Goal: Find specific page/section

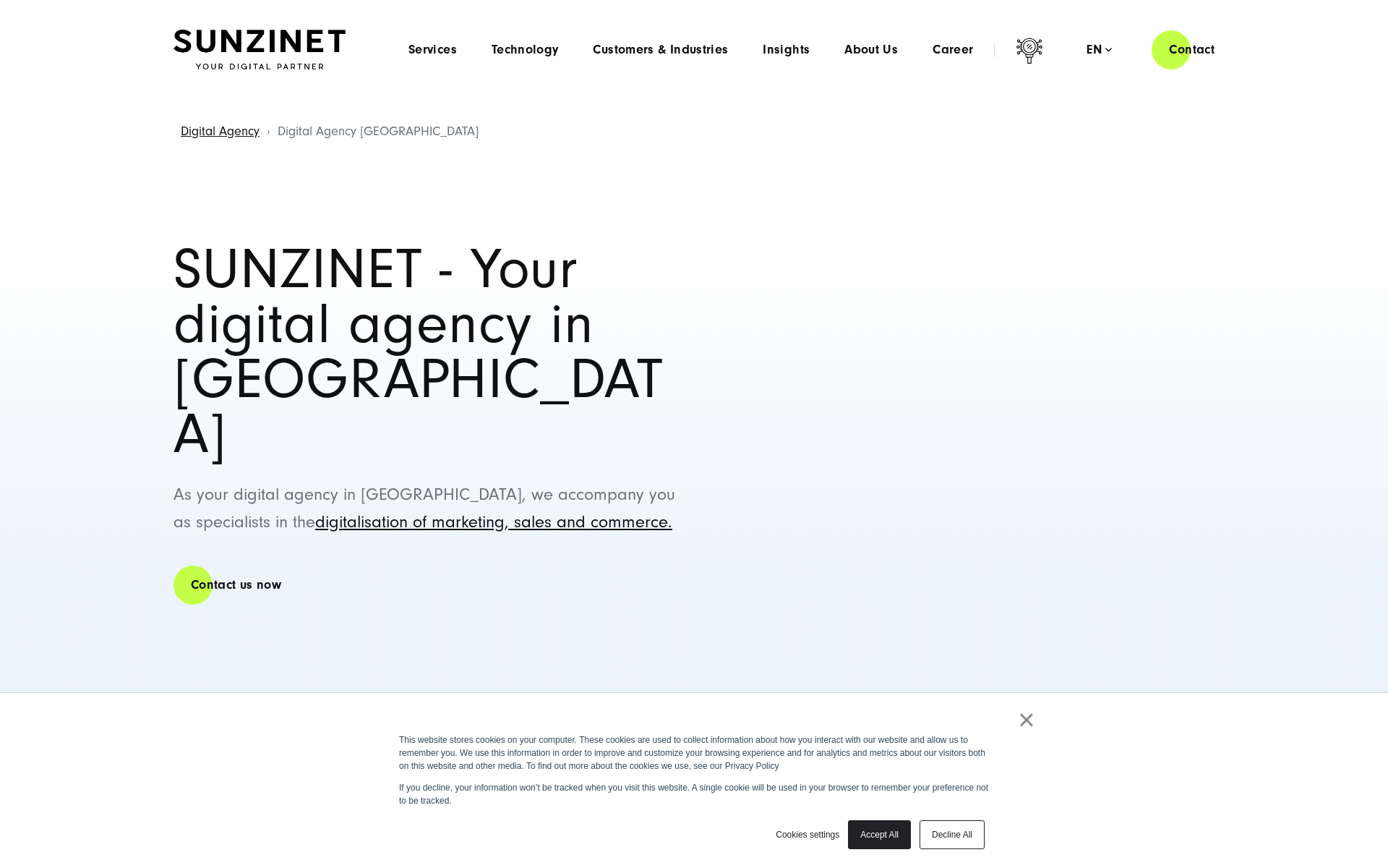
select select "**"
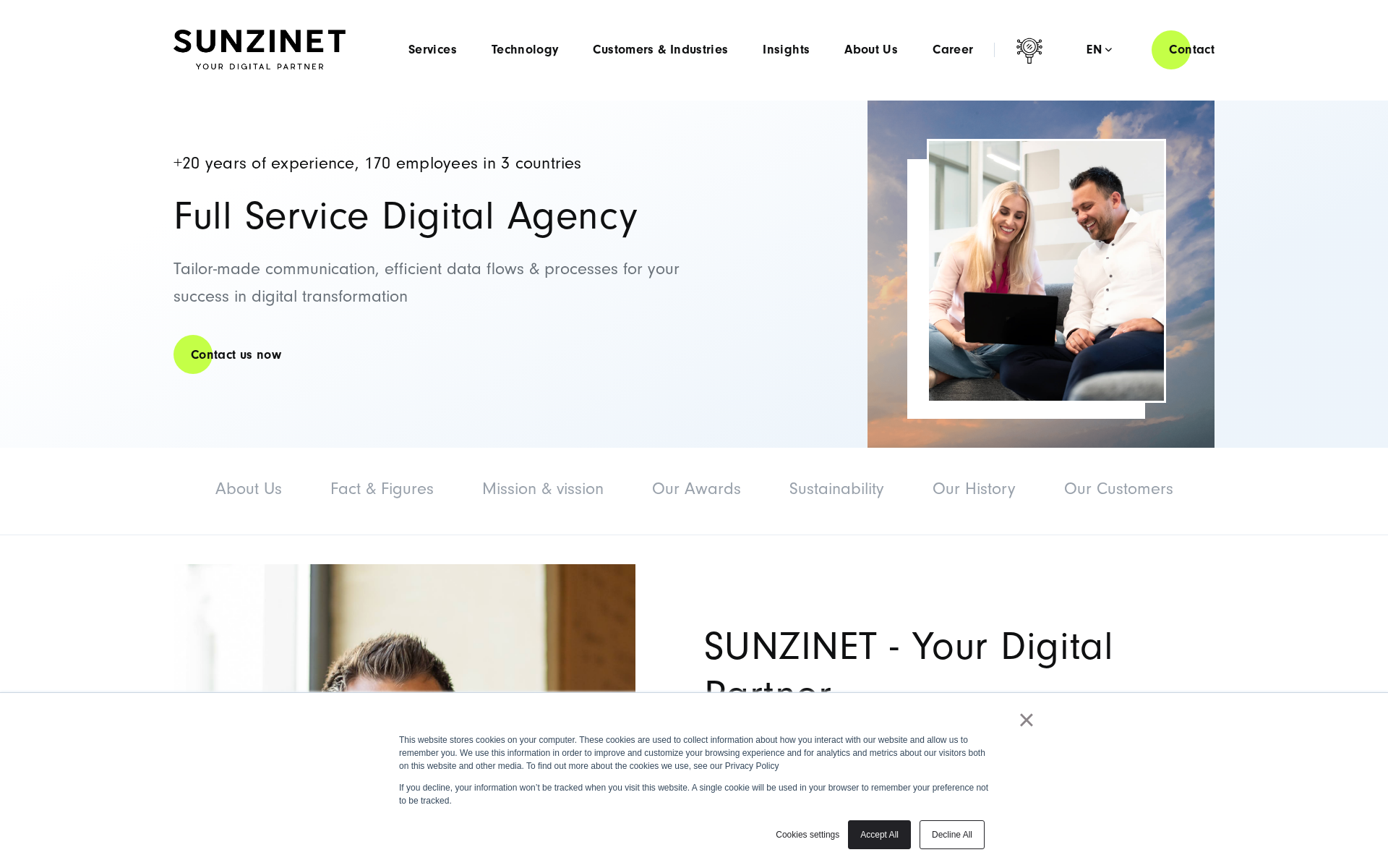
select select "**"
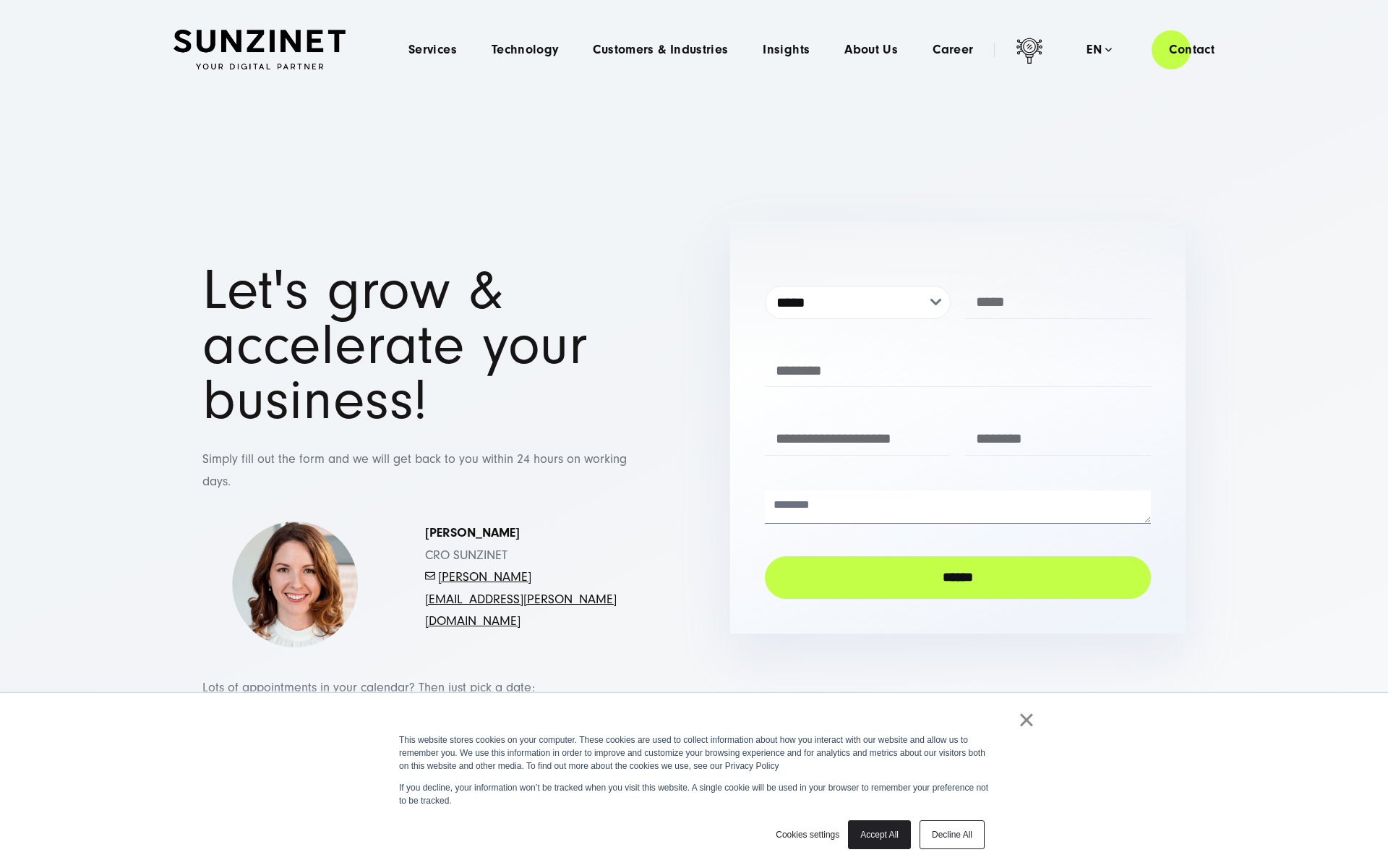
select select "**"
